Goal: Task Accomplishment & Management: Use online tool/utility

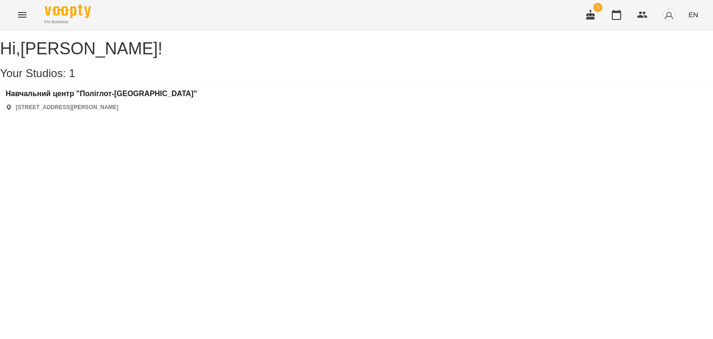
click at [27, 10] on icon "Menu" at bounding box center [22, 14] width 11 height 11
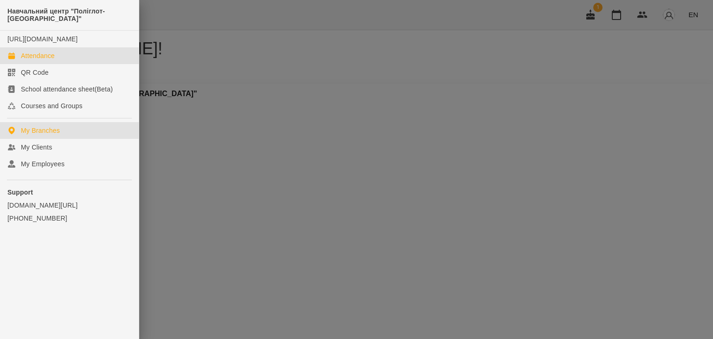
click at [47, 60] on div "Attendance" at bounding box center [38, 55] width 34 height 9
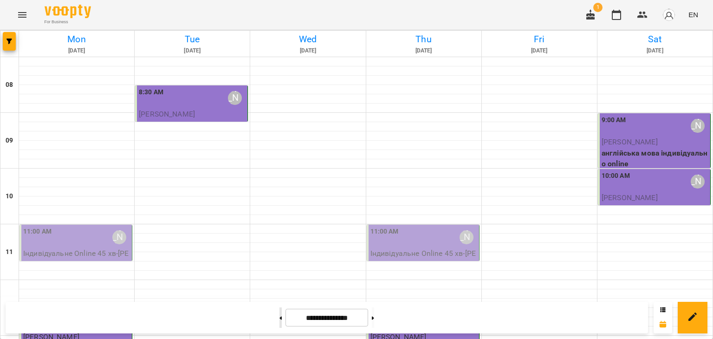
click at [280, 318] on icon at bounding box center [281, 317] width 2 height 3
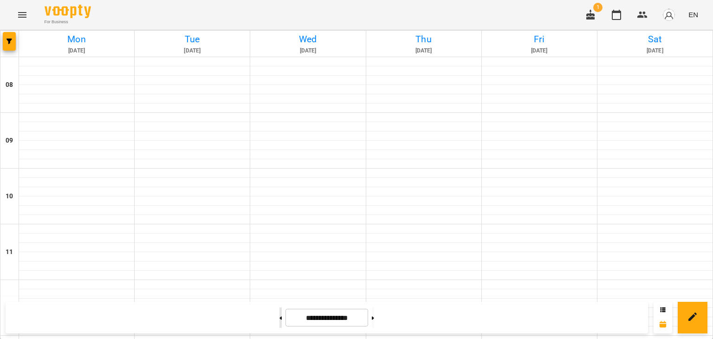
click at [280, 318] on icon at bounding box center [281, 317] width 2 height 3
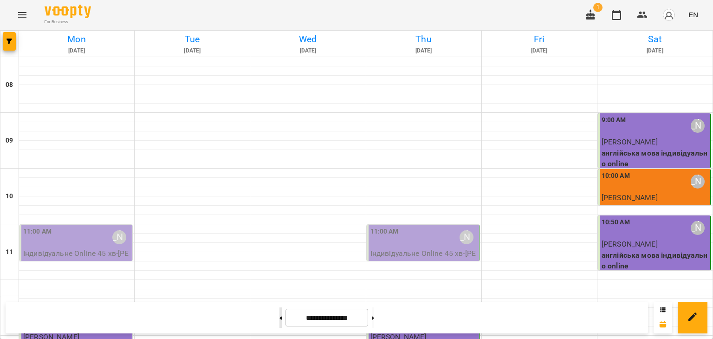
click at [280, 318] on icon at bounding box center [281, 317] width 2 height 3
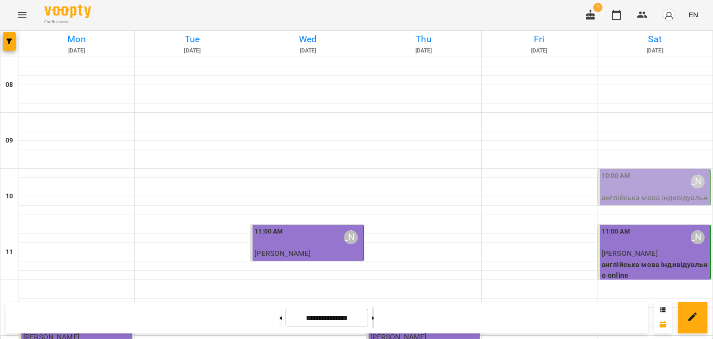
click at [374, 320] on button at bounding box center [373, 317] width 2 height 20
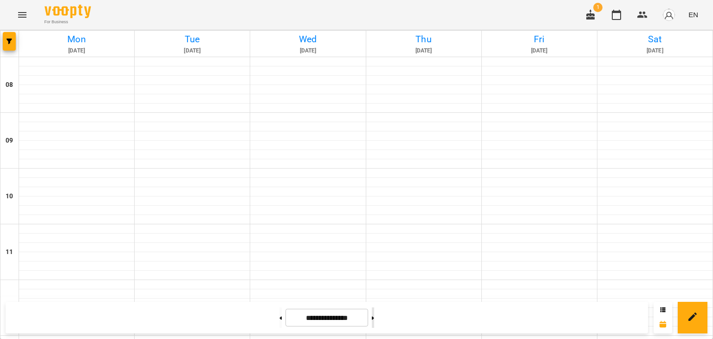
click at [374, 320] on button at bounding box center [373, 317] width 2 height 20
type input "**********"
